Goal: Task Accomplishment & Management: Use online tool/utility

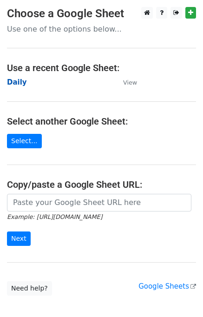
click at [18, 83] on strong "Daily" at bounding box center [17, 82] width 20 height 8
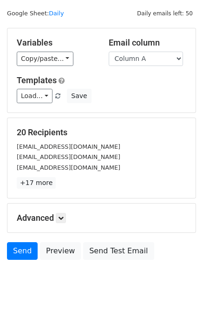
scroll to position [43, 0]
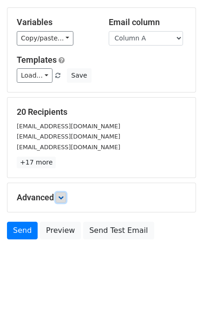
click at [60, 196] on icon at bounding box center [61, 198] width 6 height 6
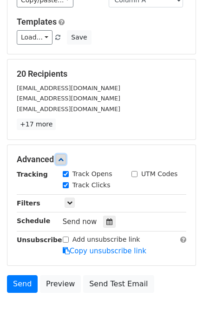
scroll to position [132, 0]
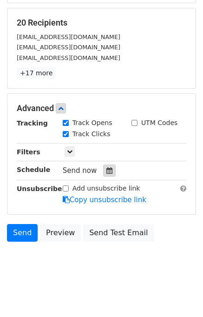
click at [108, 167] on div at bounding box center [109, 171] width 13 height 12
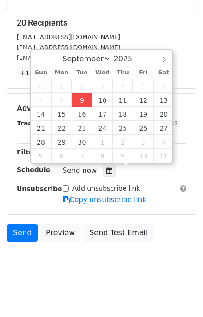
type input "2025-09-09 12:00"
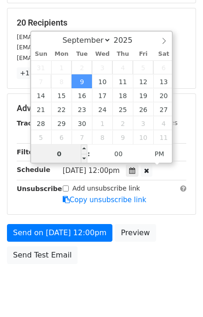
type input "01"
type input "2025-09-09 13:00"
click at [160, 232] on div "Send on Sep 9 at 12:00pm Preview Send Test Email" at bounding box center [101, 246] width 203 height 45
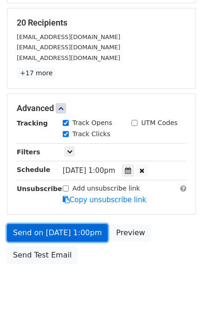
click at [44, 231] on link "Send on Sep 9 at 1:00pm" at bounding box center [57, 233] width 101 height 18
click at [43, 231] on link "Send on Sep 9 at 1:00pm" at bounding box center [57, 233] width 101 height 18
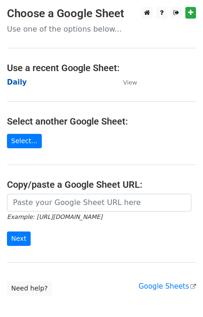
click at [17, 83] on strong "Daily" at bounding box center [17, 82] width 20 height 8
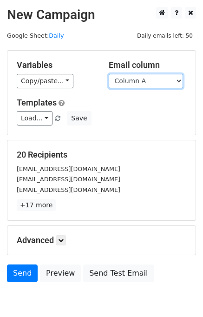
click at [145, 82] on select "Column A Column B Column C Column D Column E" at bounding box center [146, 81] width 74 height 14
select select "Column B"
click at [109, 74] on select "Column A Column B Column C Column D Column E" at bounding box center [146, 81] width 74 height 14
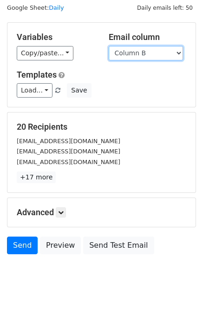
scroll to position [43, 0]
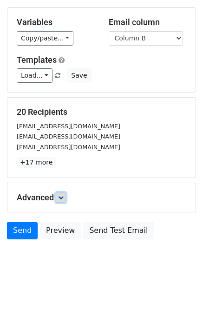
click at [66, 196] on link at bounding box center [61, 197] width 10 height 10
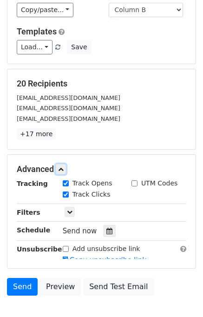
scroll to position [104, 0]
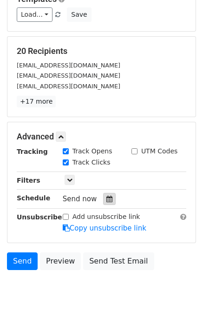
click at [106, 200] on icon at bounding box center [109, 199] width 6 height 7
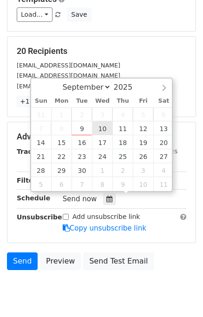
type input "2025-09-10 12:00"
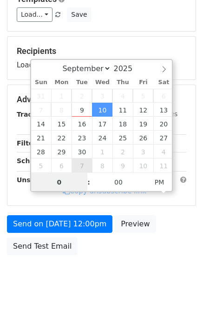
type input "02"
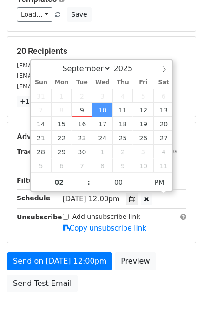
type input "2025-09-10 14:00"
click at [167, 247] on form "Variables Copy/paste... {{Column A}} {{Column B}} {{Column C}} {{Column D}} {{C…" at bounding box center [101, 122] width 189 height 350
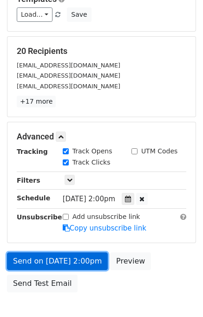
click at [54, 259] on link "Send on Sep 10 at 2:00pm" at bounding box center [57, 261] width 101 height 18
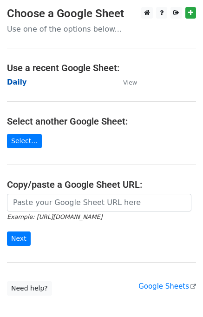
click at [17, 81] on strong "Daily" at bounding box center [17, 82] width 20 height 8
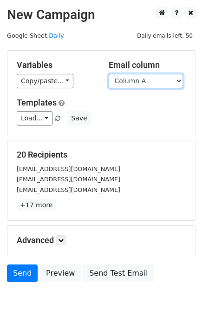
click at [140, 82] on select "Column A Column B Column C Column D Column E" at bounding box center [146, 81] width 74 height 14
select select "Column C"
click at [109, 74] on select "Column A Column B Column C Column D Column E" at bounding box center [146, 81] width 74 height 14
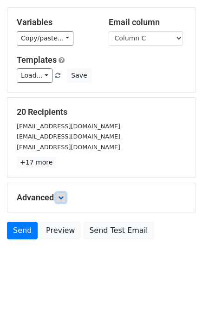
click at [61, 195] on icon at bounding box center [61, 198] width 6 height 6
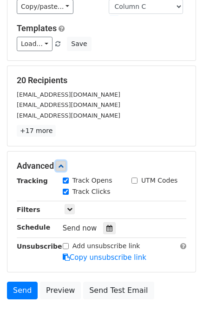
scroll to position [117, 0]
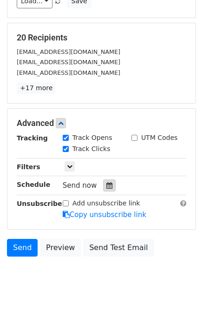
click at [106, 186] on icon at bounding box center [109, 185] width 6 height 7
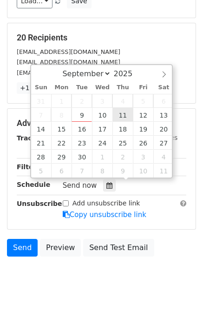
type input "2025-09-11 12:00"
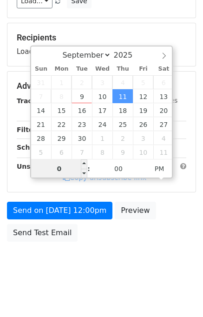
type input "03"
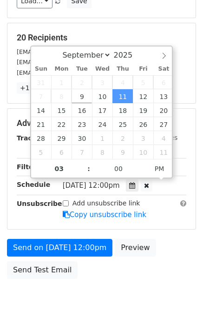
type input "2025-09-11 15:00"
click at [166, 249] on div "Send on Sep 11 at 12:00pm Preview Send Test Email" at bounding box center [101, 261] width 203 height 45
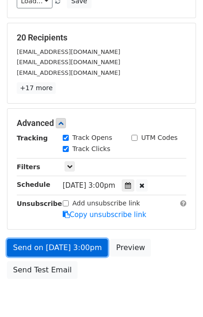
click at [53, 242] on link "Send on Sep 11 at 3:00pm" at bounding box center [57, 248] width 101 height 18
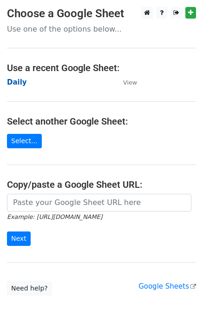
click at [16, 81] on strong "Daily" at bounding box center [17, 82] width 20 height 8
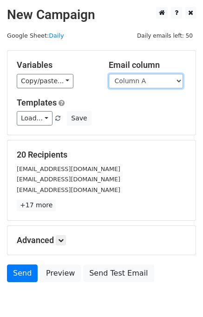
click at [162, 80] on select "Column A Column B Column C Column D Column E" at bounding box center [146, 81] width 74 height 14
select select "Column D"
click at [109, 74] on select "Column A Column B Column C Column D Column E" at bounding box center [146, 81] width 74 height 14
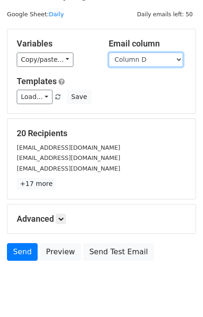
scroll to position [43, 0]
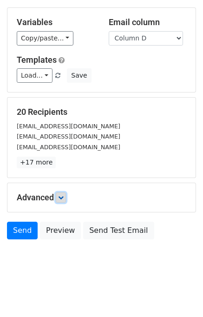
click at [64, 195] on icon at bounding box center [61, 198] width 6 height 6
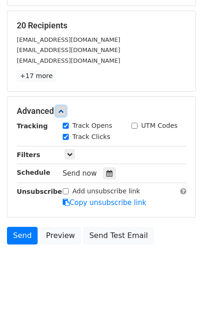
scroll to position [132, 0]
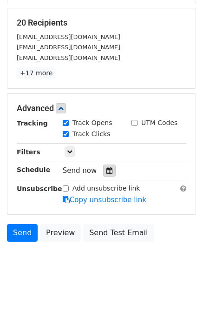
click at [106, 170] on icon at bounding box center [109, 170] width 6 height 7
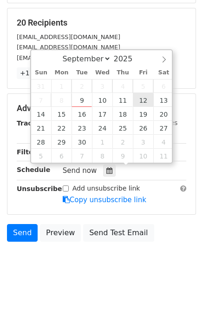
type input "2025-09-12 12:00"
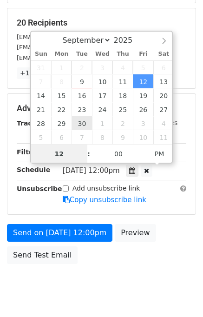
scroll to position [119, 0]
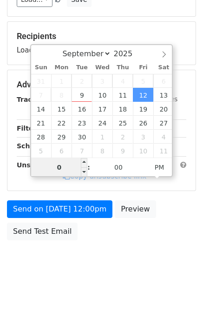
type input "04"
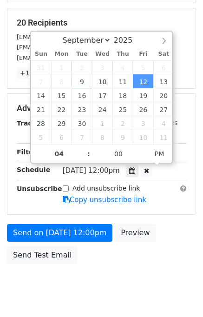
type input "2025-09-12 16:00"
click at [171, 242] on div "Send on Sep 12 at 12:00pm Preview Send Test Email" at bounding box center [101, 246] width 203 height 45
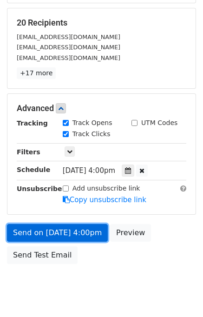
click at [72, 231] on link "Send on Sep 12 at 4:00pm" at bounding box center [57, 233] width 101 height 18
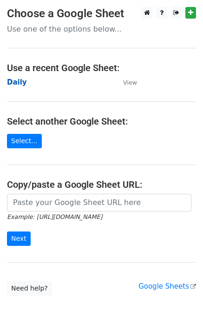
click at [16, 82] on strong "Daily" at bounding box center [17, 82] width 20 height 8
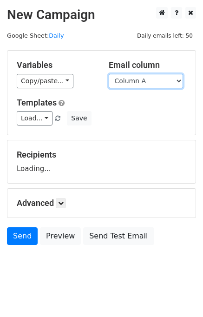
click at [139, 82] on select "Column A Column B Column C Column D Column E" at bounding box center [146, 81] width 74 height 14
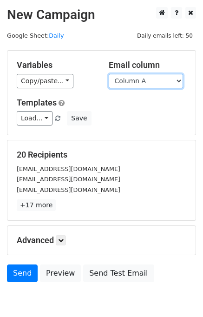
click at [146, 81] on select "Column A Column B Column C Column D Column E" at bounding box center [146, 81] width 74 height 14
select select "Column E"
click at [109, 74] on select "Column A Column B Column C Column D Column E" at bounding box center [146, 81] width 74 height 14
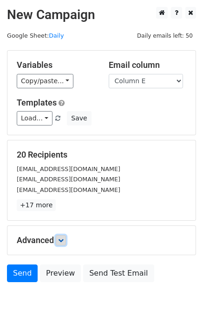
click at [64, 238] on icon at bounding box center [61, 240] width 6 height 6
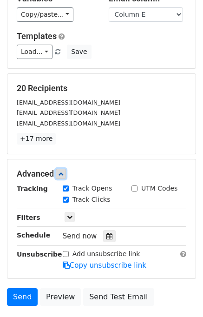
scroll to position [119, 0]
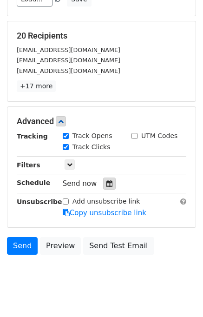
click at [107, 183] on div at bounding box center [109, 184] width 13 height 12
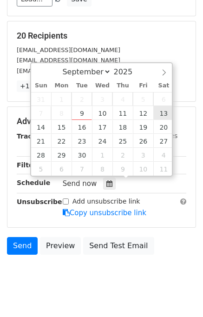
type input "2025-09-13 12:00"
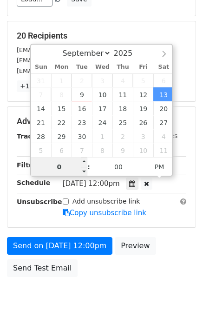
type input "05"
type input "2025-09-13 17:00"
click at [163, 241] on div "Send on Sep 13 at 12:00pm Preview Send Test Email" at bounding box center [101, 259] width 203 height 45
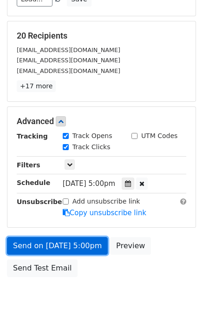
click at [42, 240] on link "Send on Sep 13 at 5:00pm" at bounding box center [57, 246] width 101 height 18
